Goal: Task Accomplishment & Management: Complete application form

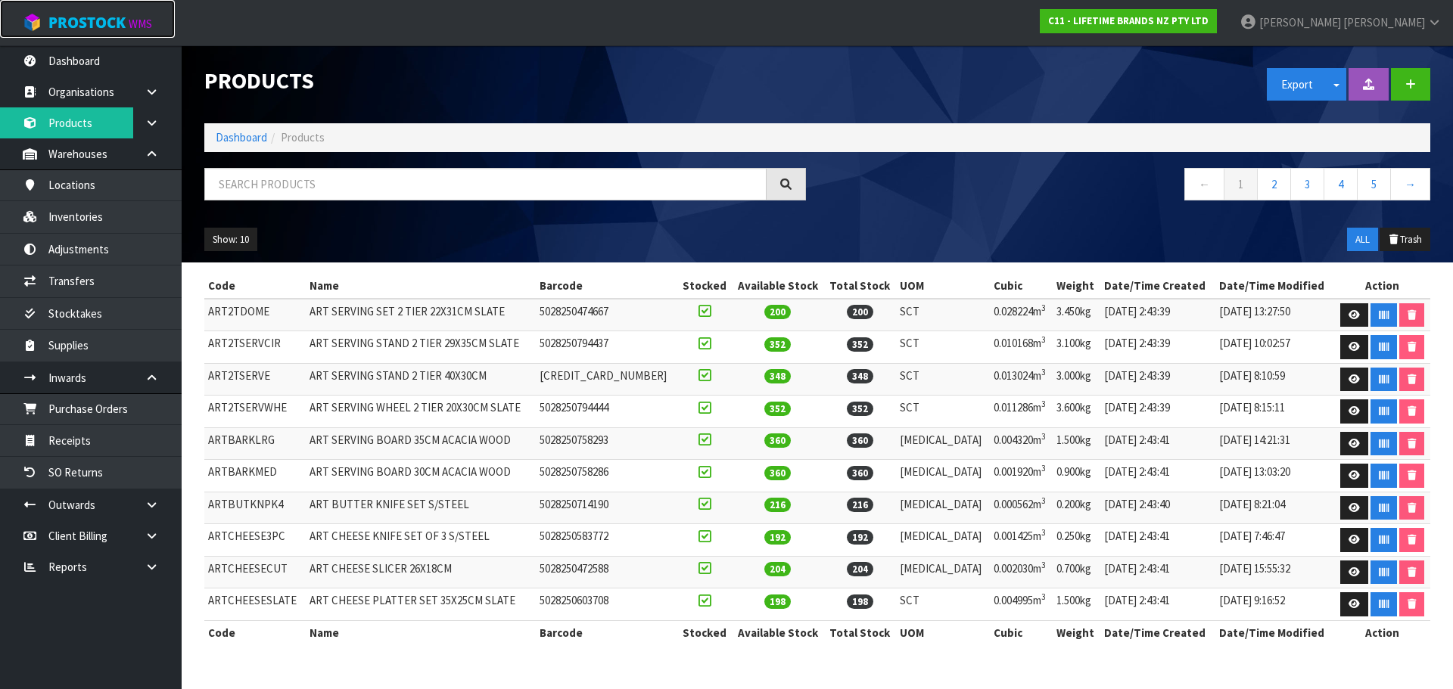
click at [99, 23] on span "ProStock" at bounding box center [86, 23] width 77 height 20
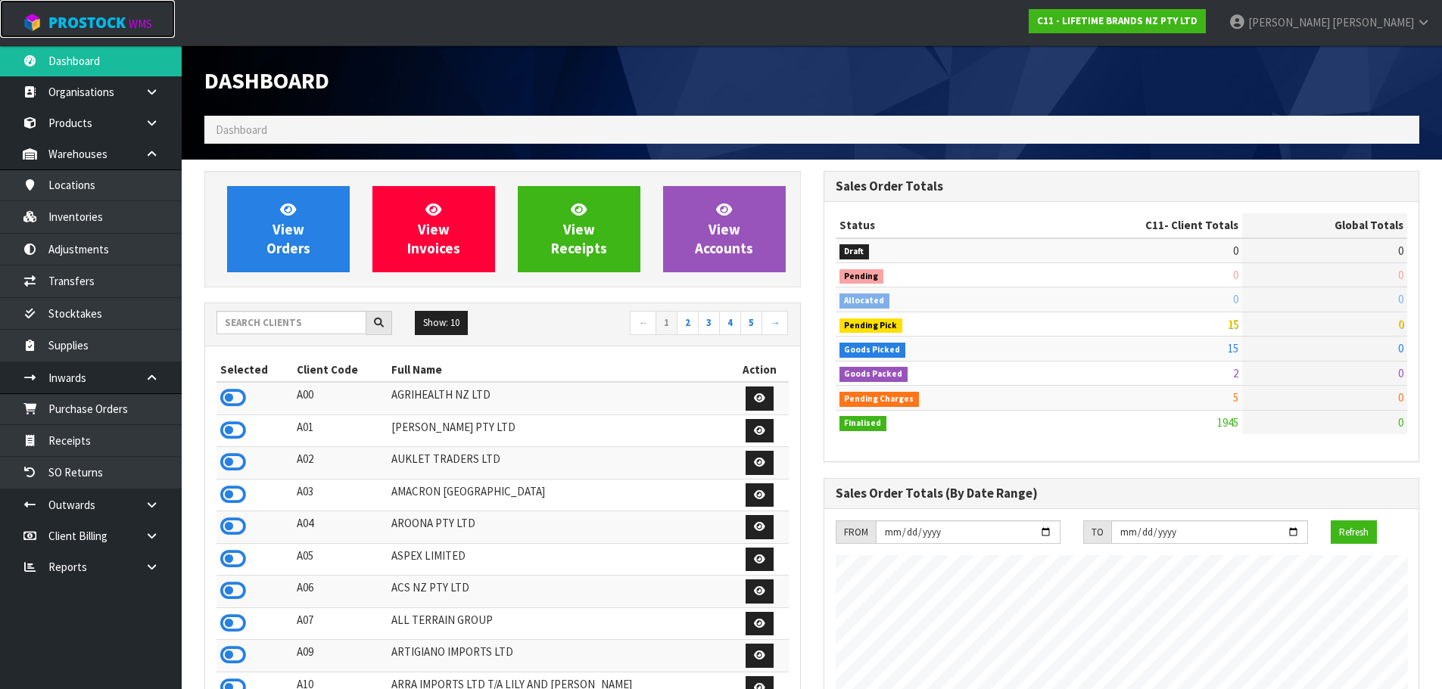
scroll to position [1147, 618]
click at [230, 397] on icon at bounding box center [233, 398] width 26 height 23
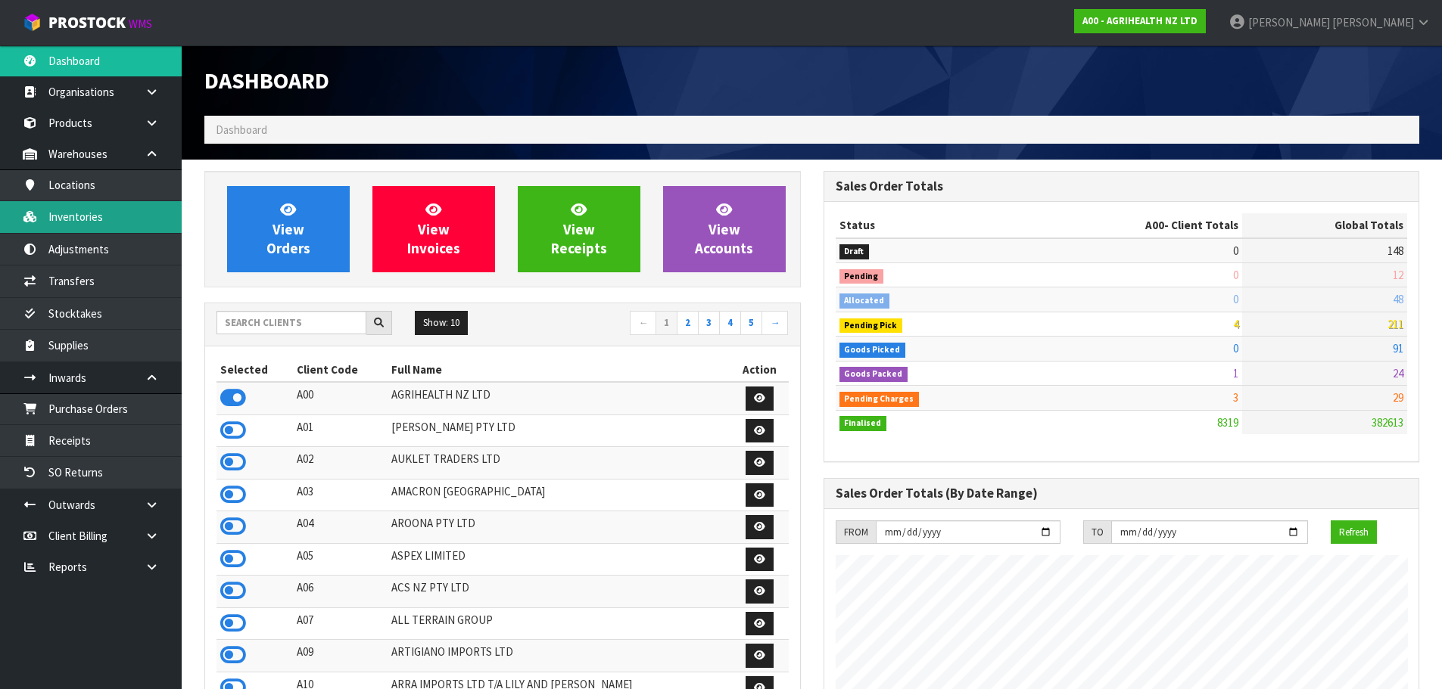
click at [94, 224] on link "Inventories" at bounding box center [91, 216] width 182 height 31
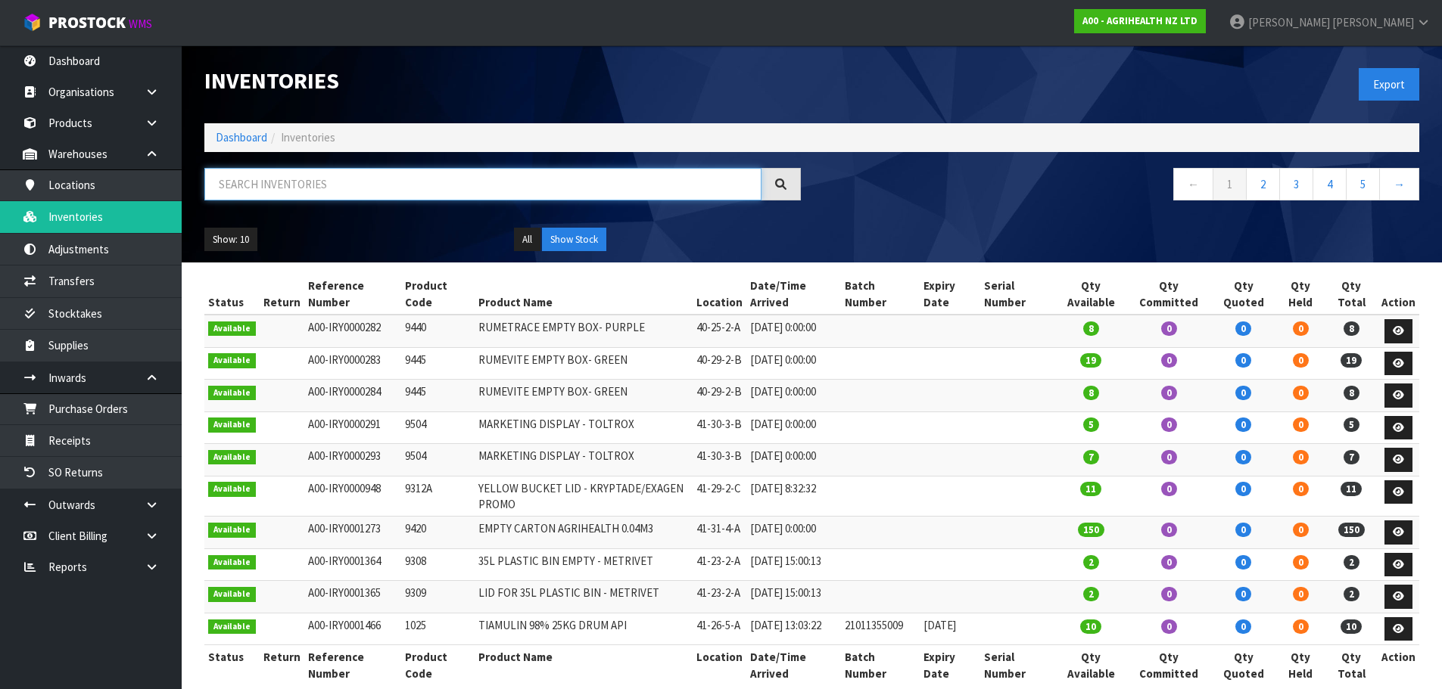
click at [223, 190] on input "text" at bounding box center [482, 184] width 557 height 33
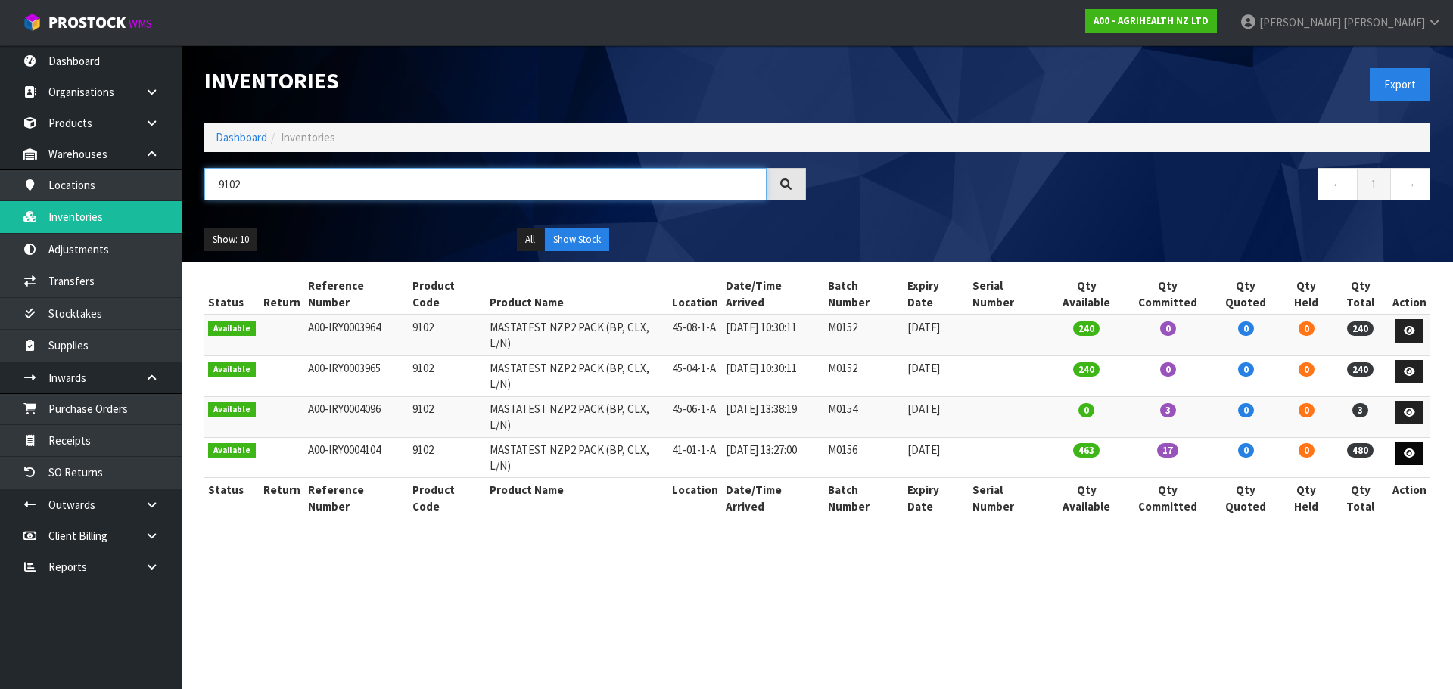
type input "9102"
click at [1415, 449] on icon at bounding box center [1409, 454] width 11 height 10
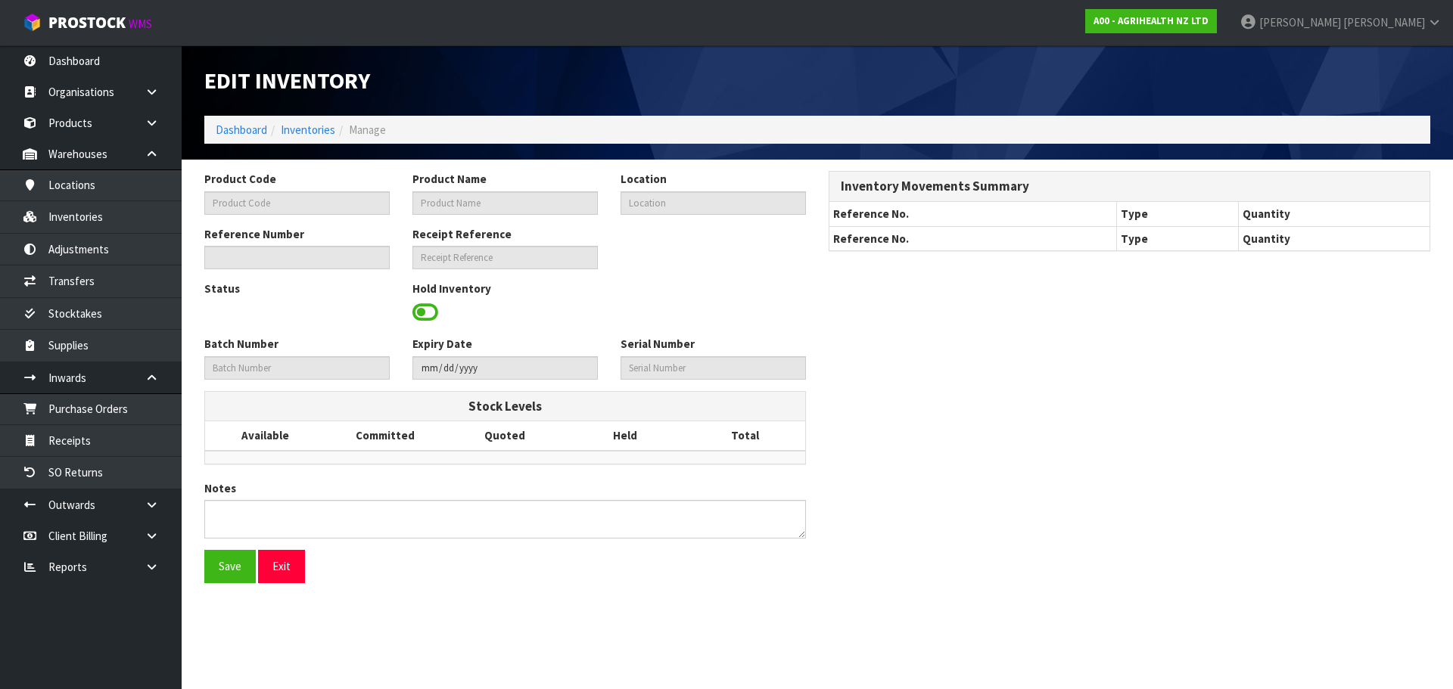
type input "9102"
type input "MASTATEST NZP2 PACK (BP, CLX, L/N)"
type input "41-01-1-A"
type input "A00-IRY0004104"
type input "A00-REC0000874"
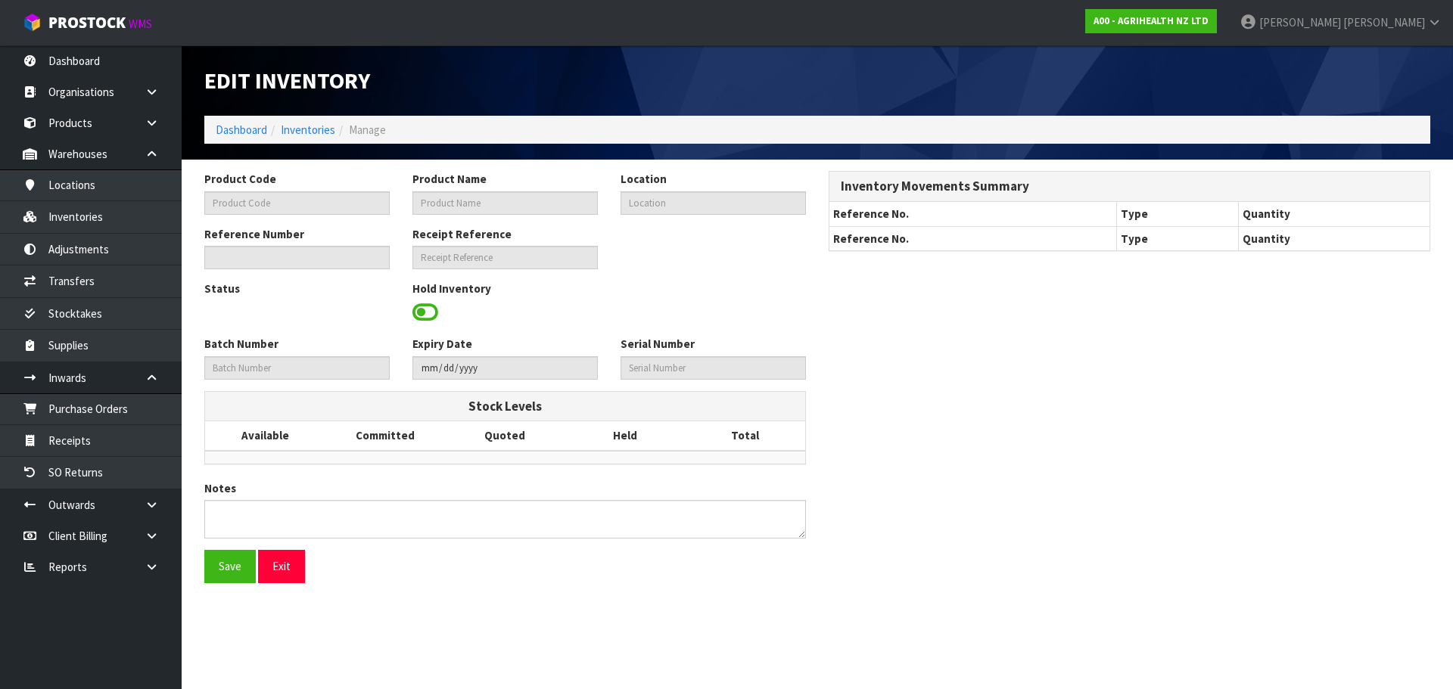
type input "M0156"
type input "[DATE]"
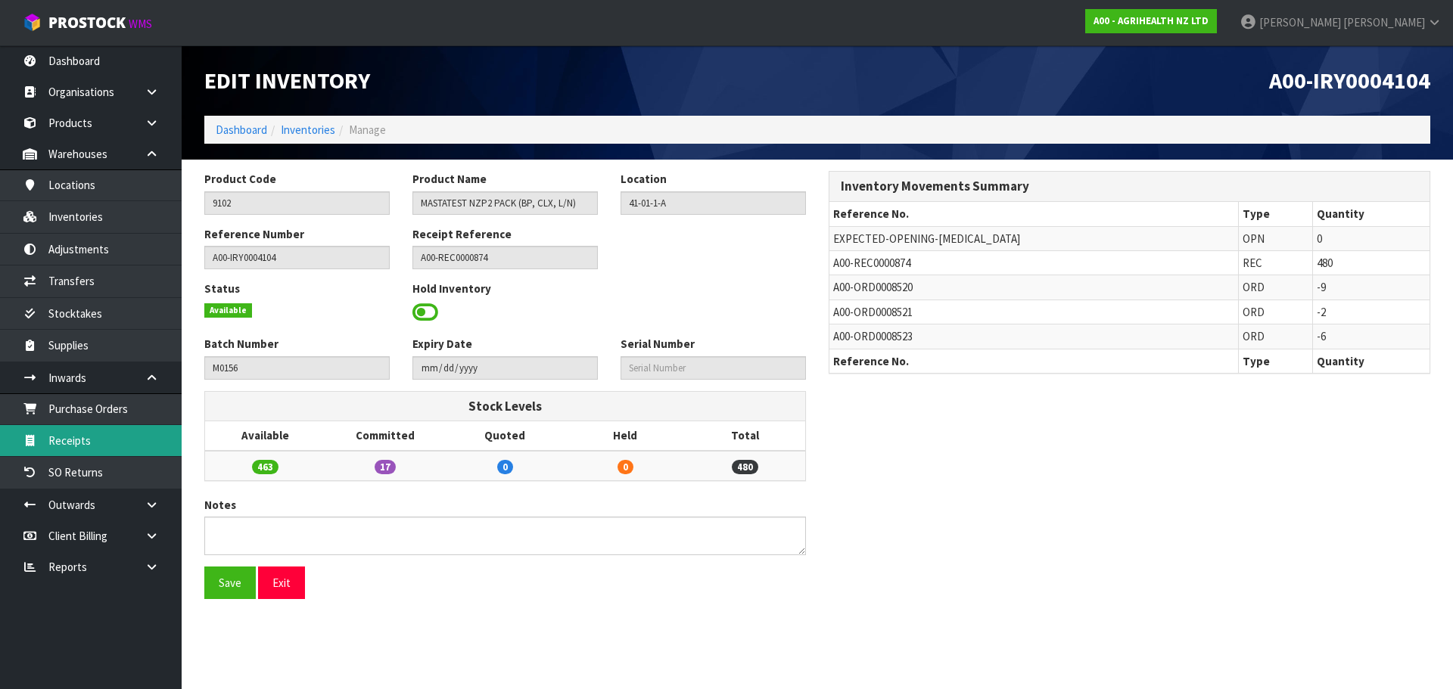
click at [130, 450] on link "Receipts" at bounding box center [91, 440] width 182 height 31
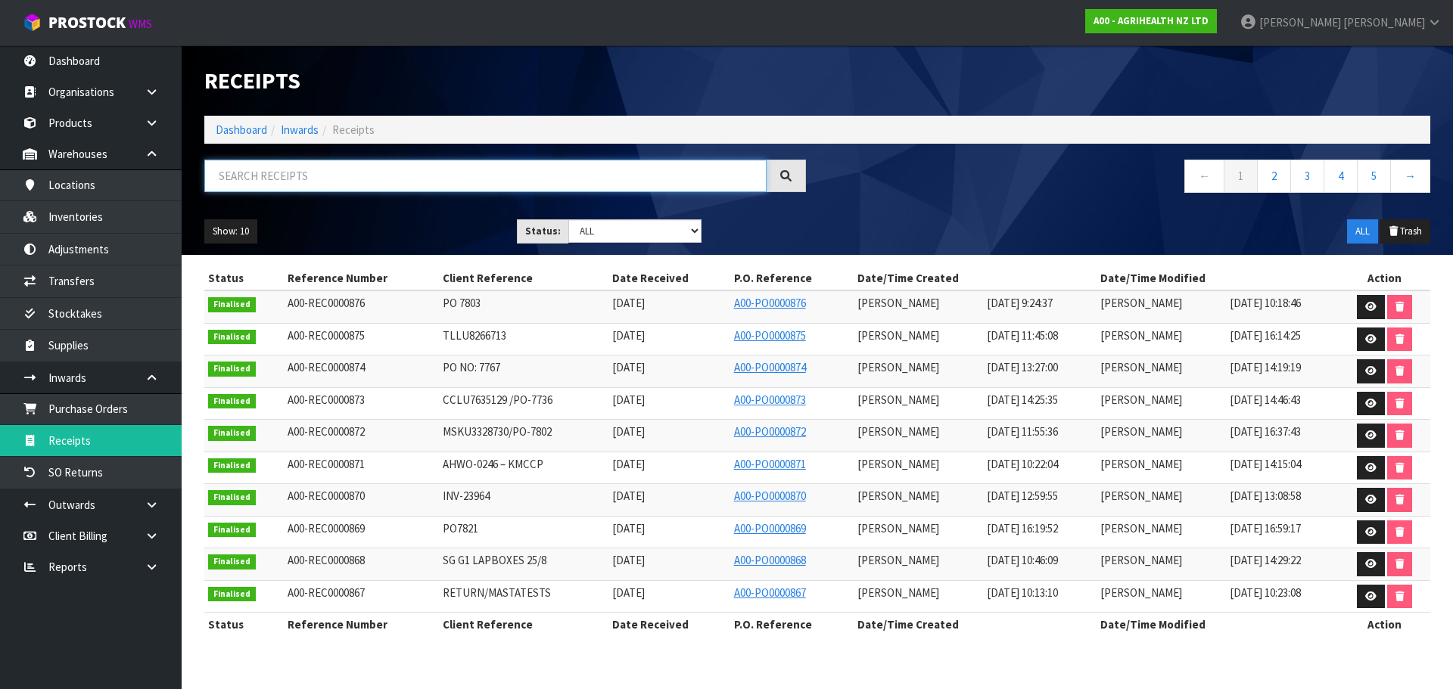
drag, startPoint x: 283, startPoint y: 181, endPoint x: 274, endPoint y: 182, distance: 9.2
click at [282, 181] on input "text" at bounding box center [485, 176] width 562 height 33
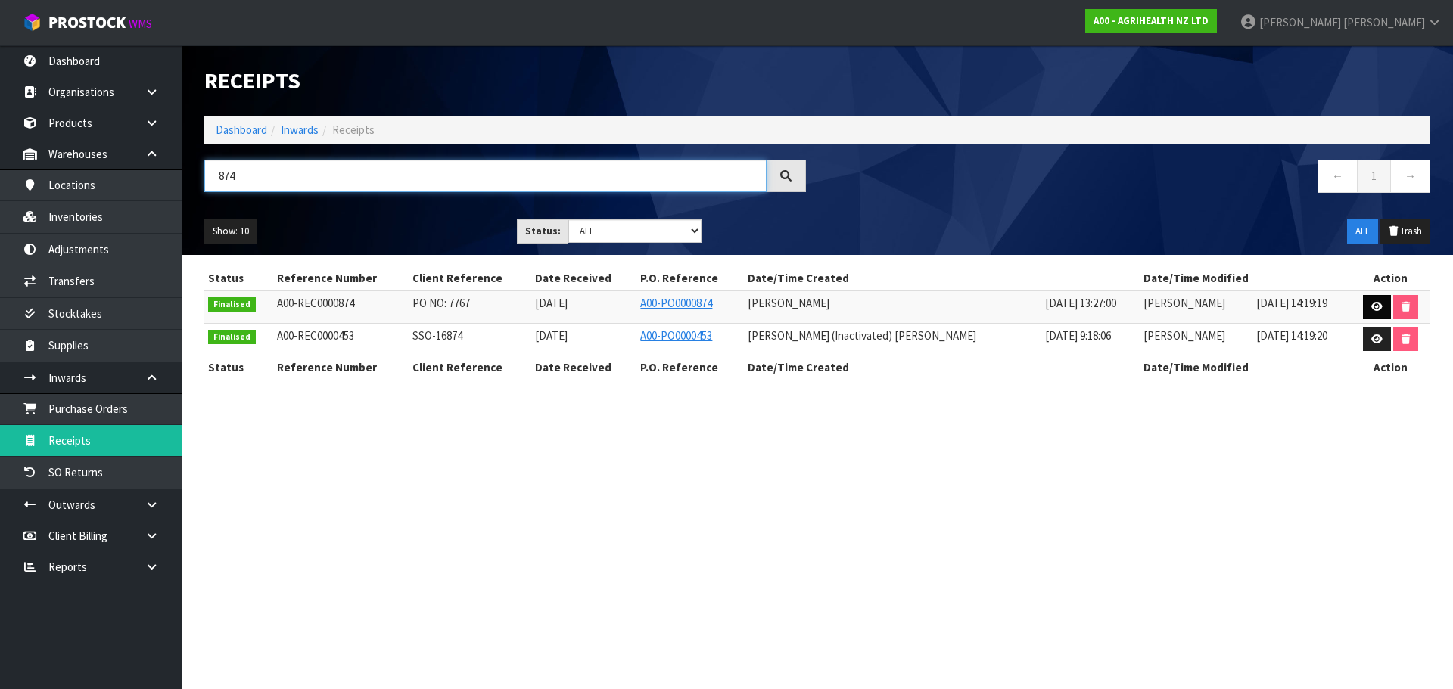
type input "874"
click at [1371, 307] on icon at bounding box center [1376, 307] width 11 height 10
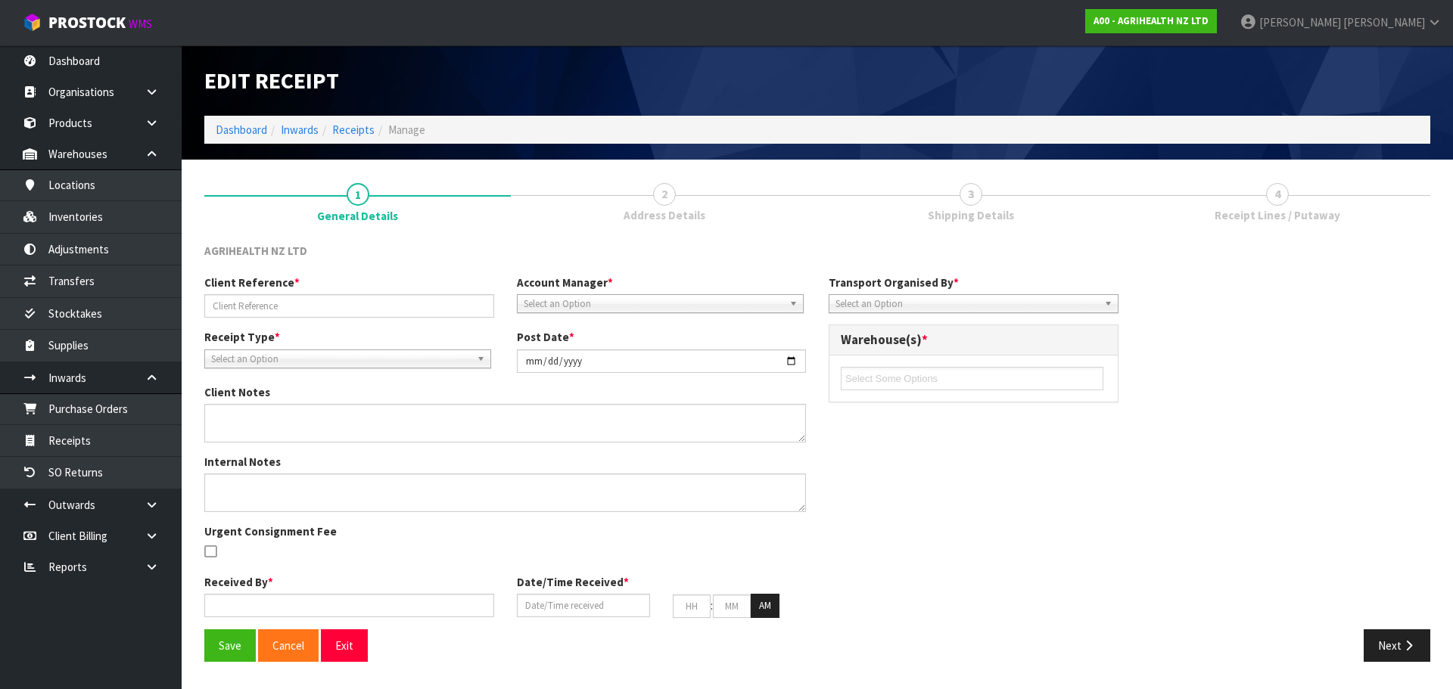
type input "PO NO: 7767"
type input "[DATE]"
type input "[PERSON_NAME]"
type input "[DATE]"
type input "01"
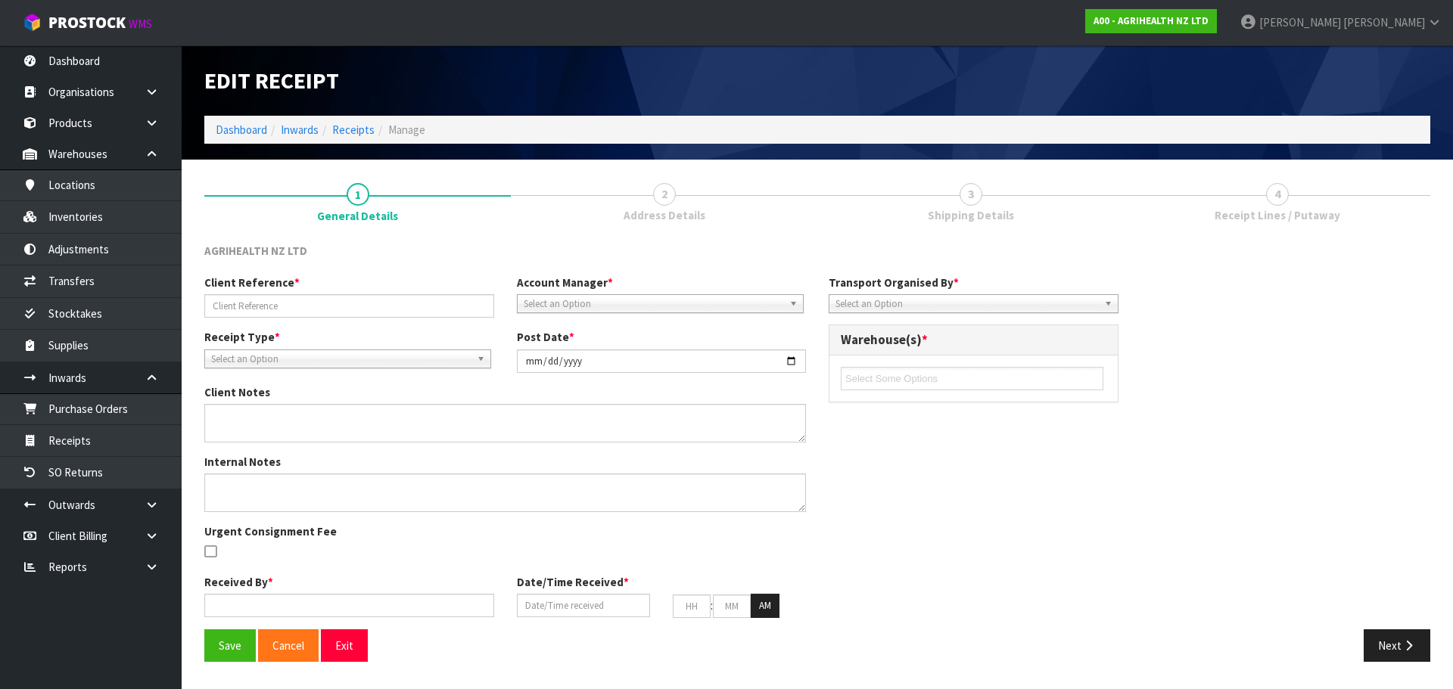
type input "27"
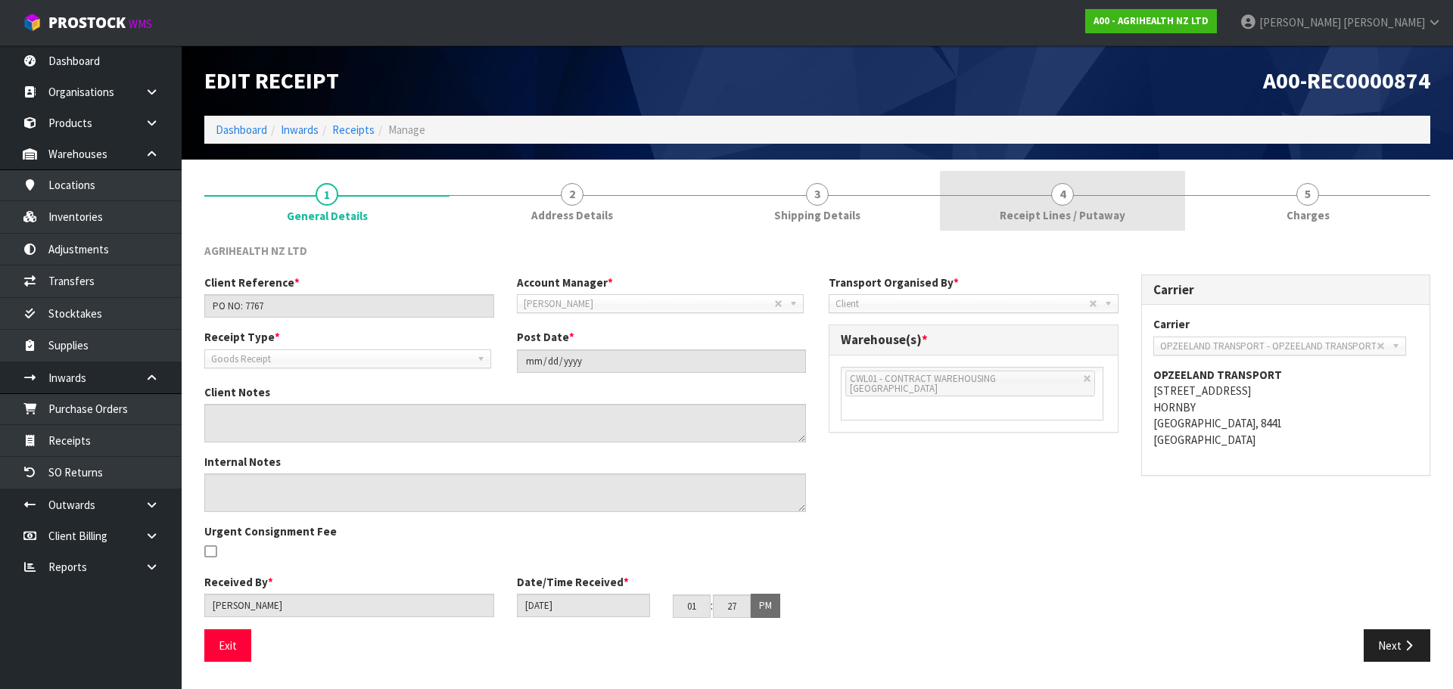
click at [1098, 198] on link "4 Receipt Lines / Putaway" at bounding box center [1062, 201] width 245 height 60
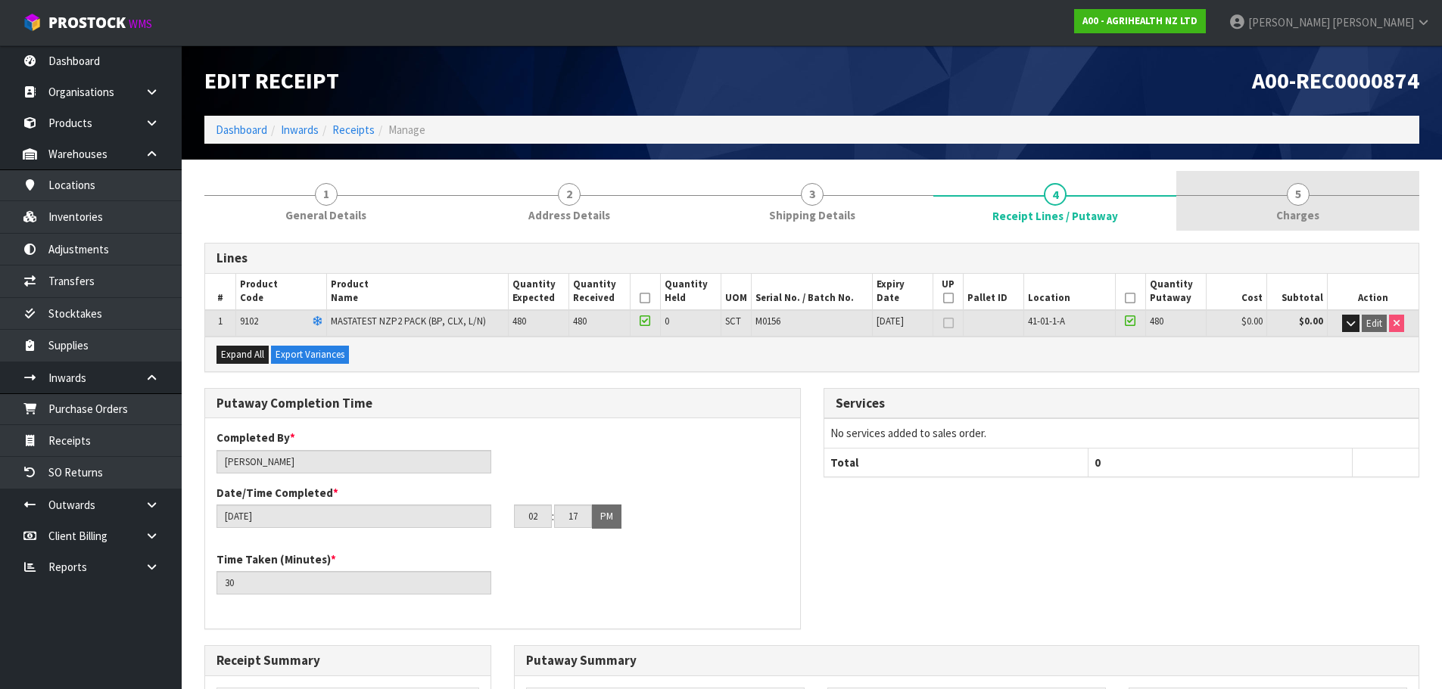
click at [1311, 196] on link "5 [GEOGRAPHIC_DATA]" at bounding box center [1297, 201] width 243 height 60
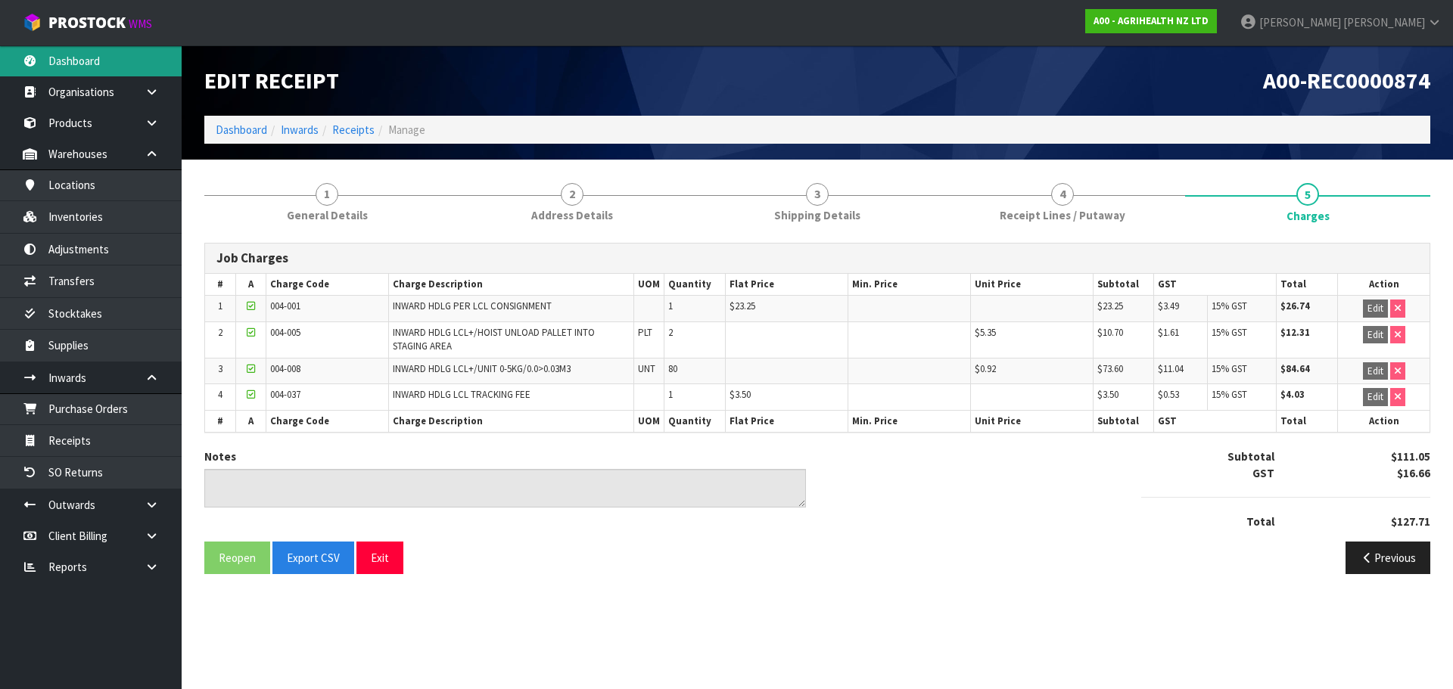
click at [90, 72] on link "Dashboard" at bounding box center [91, 60] width 182 height 31
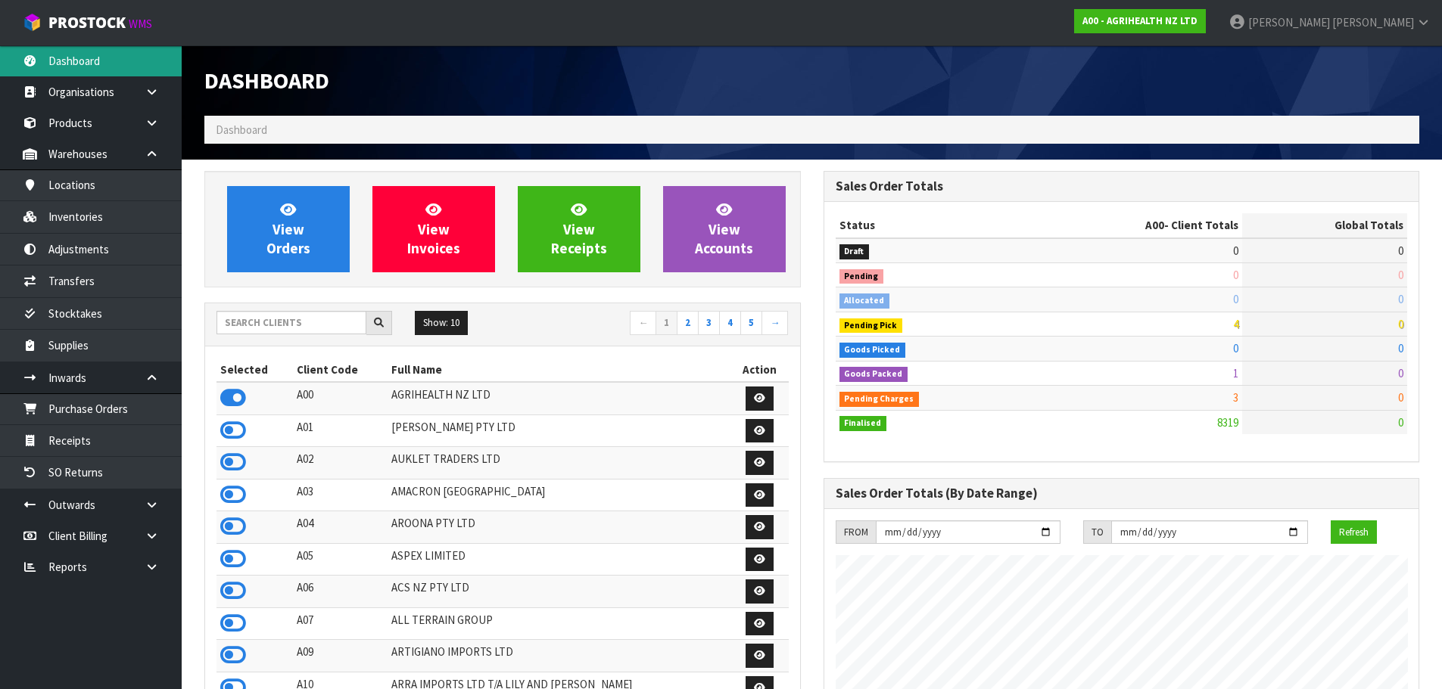
scroll to position [1147, 618]
click at [279, 321] on input "text" at bounding box center [291, 322] width 150 height 23
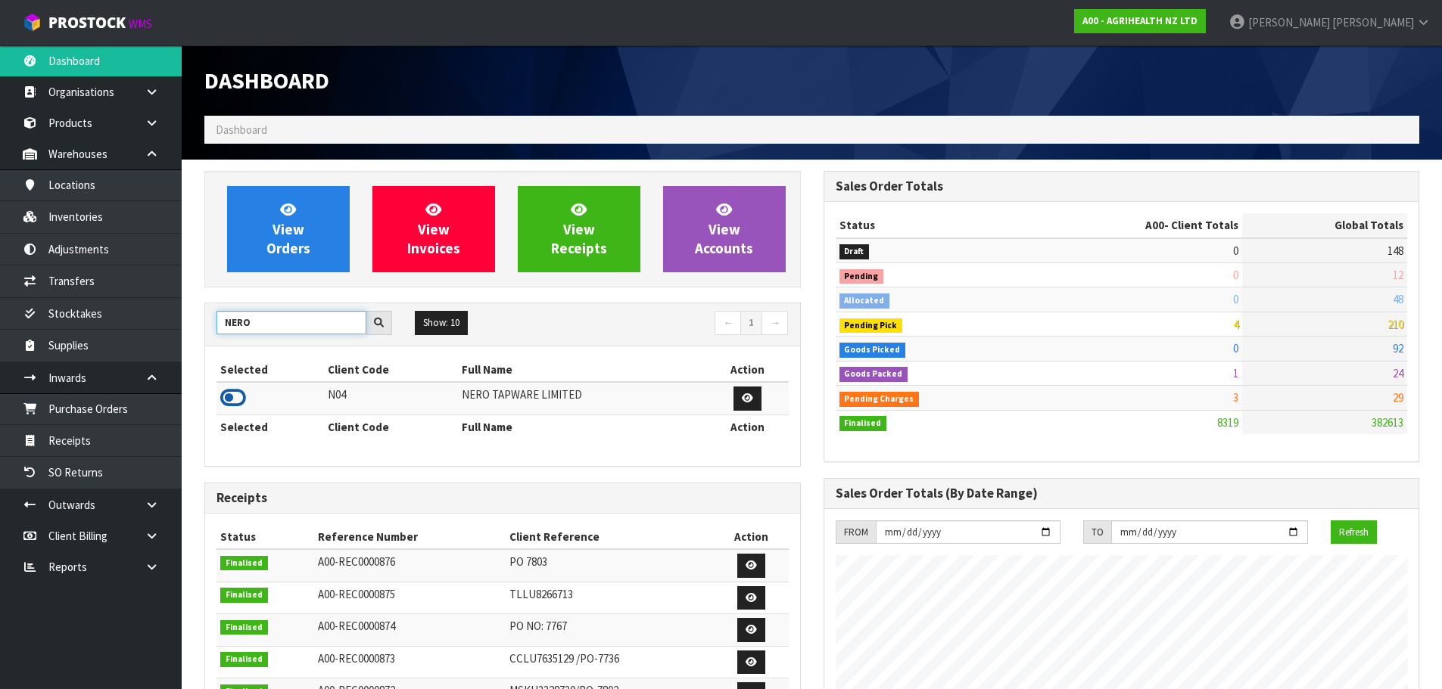
type input "NERO"
click at [233, 395] on icon at bounding box center [233, 398] width 26 height 23
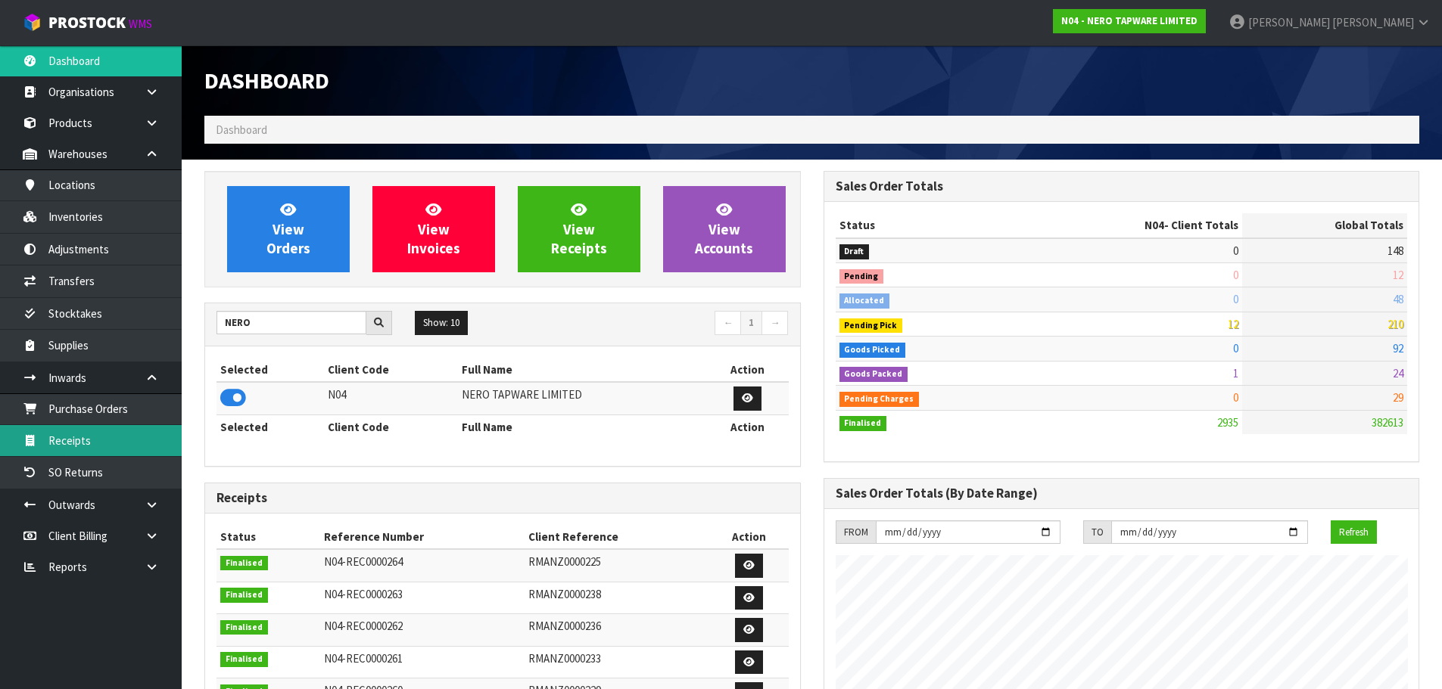
click at [90, 440] on link "Receipts" at bounding box center [91, 440] width 182 height 31
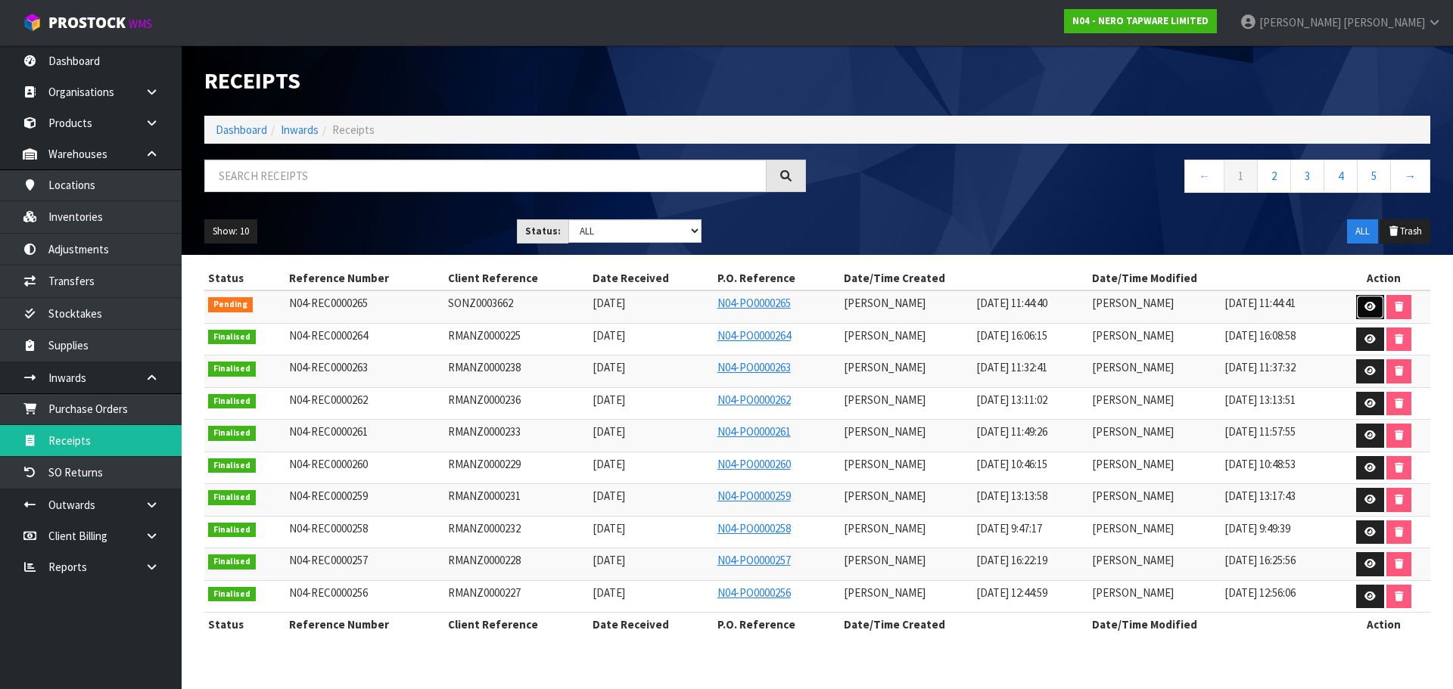
click at [1372, 309] on icon at bounding box center [1370, 307] width 11 height 10
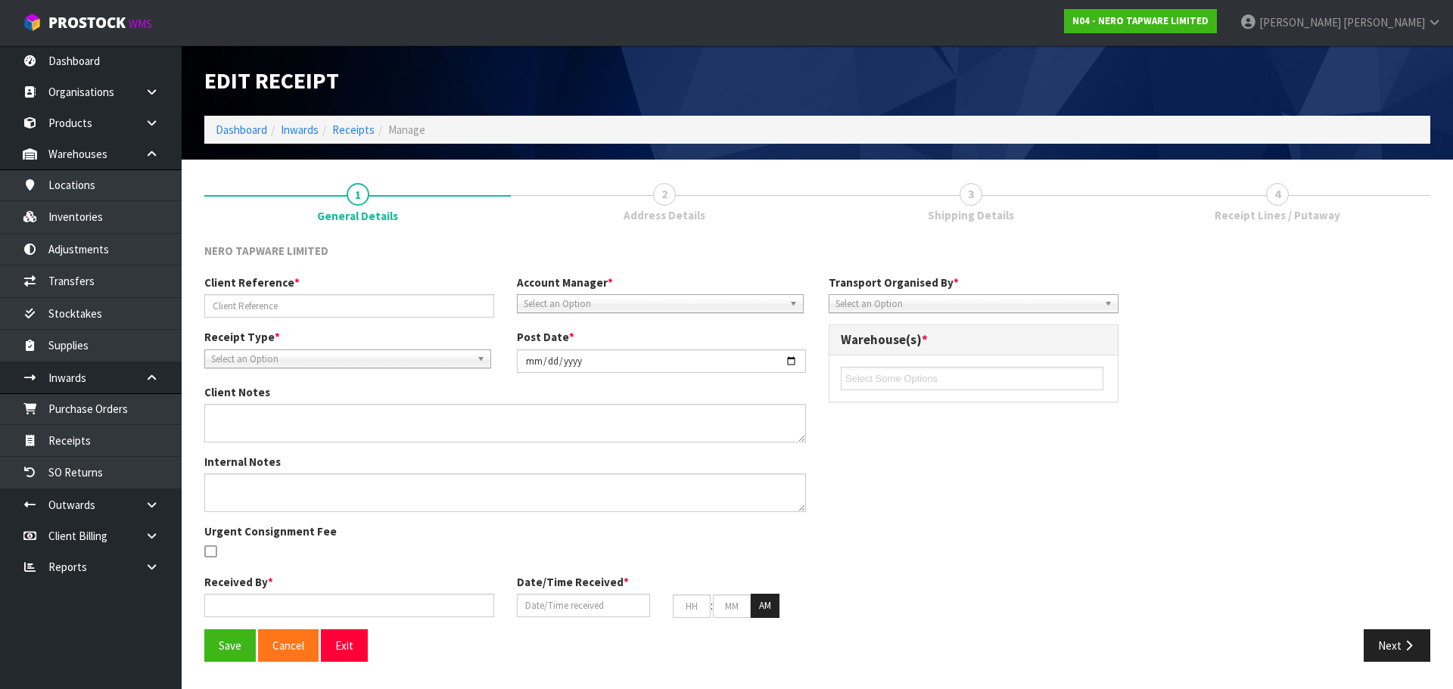
type input "SONZ0003662"
type input "[DATE]"
type input "[PERSON_NAME]"
type input "[DATE]"
type input "11"
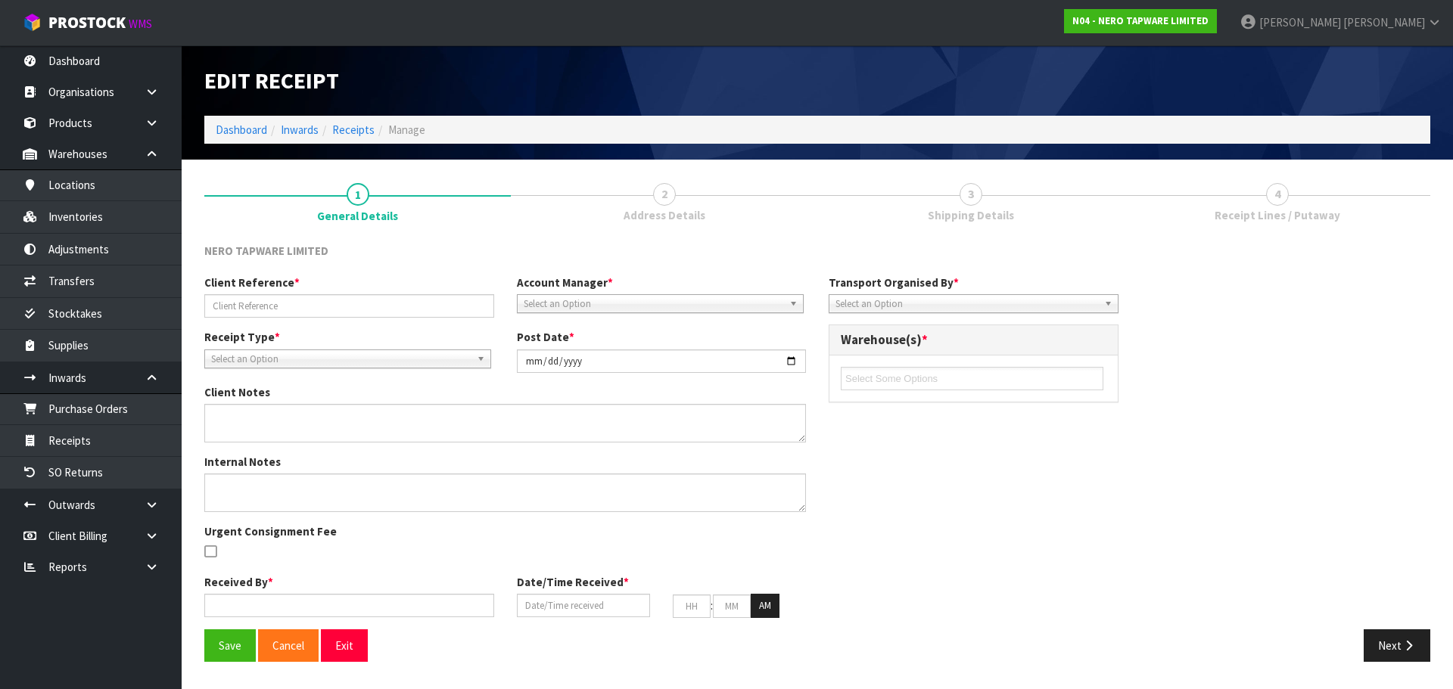
type input "44"
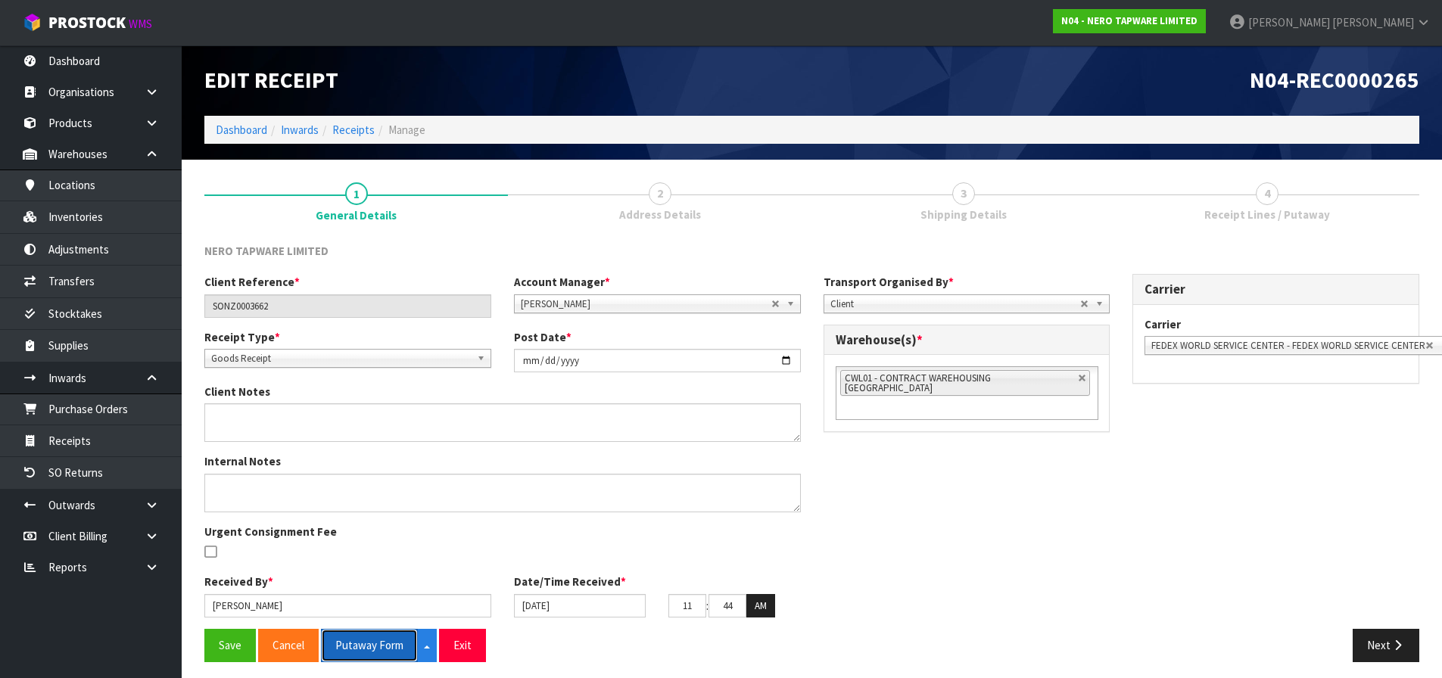
click at [374, 648] on button "Putaway Form" at bounding box center [369, 645] width 97 height 33
click at [366, 641] on button "Putaway Form" at bounding box center [378, 645] width 114 height 33
